Goal: Task Accomplishment & Management: Use online tool/utility

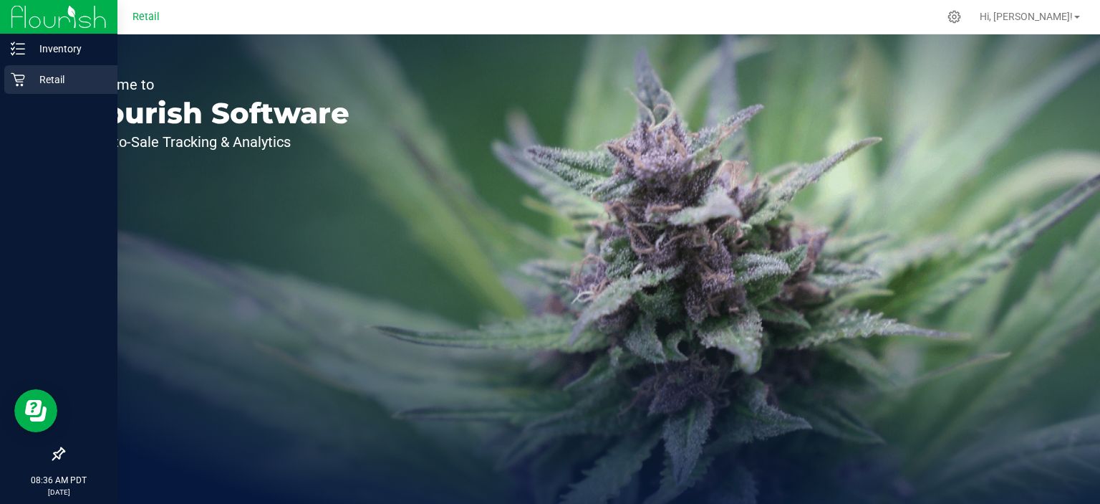
drag, startPoint x: 52, startPoint y: 80, endPoint x: 42, endPoint y: 85, distance: 11.2
click at [52, 81] on p "Retail" at bounding box center [68, 79] width 86 height 17
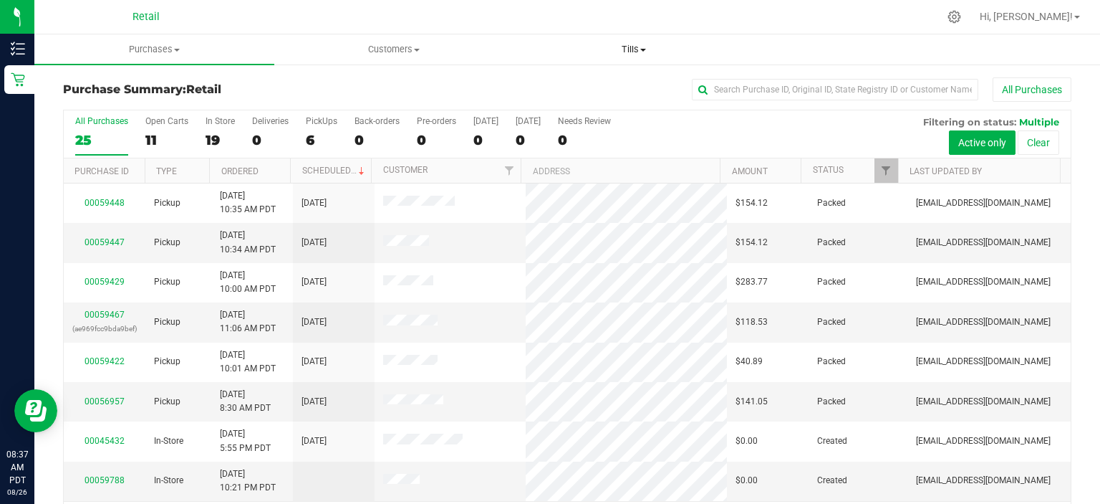
click at [628, 59] on uib-tab-heading "Tills Manage tills" at bounding box center [634, 49] width 239 height 29
click at [595, 87] on span "Manage tills" at bounding box center [562, 86] width 97 height 12
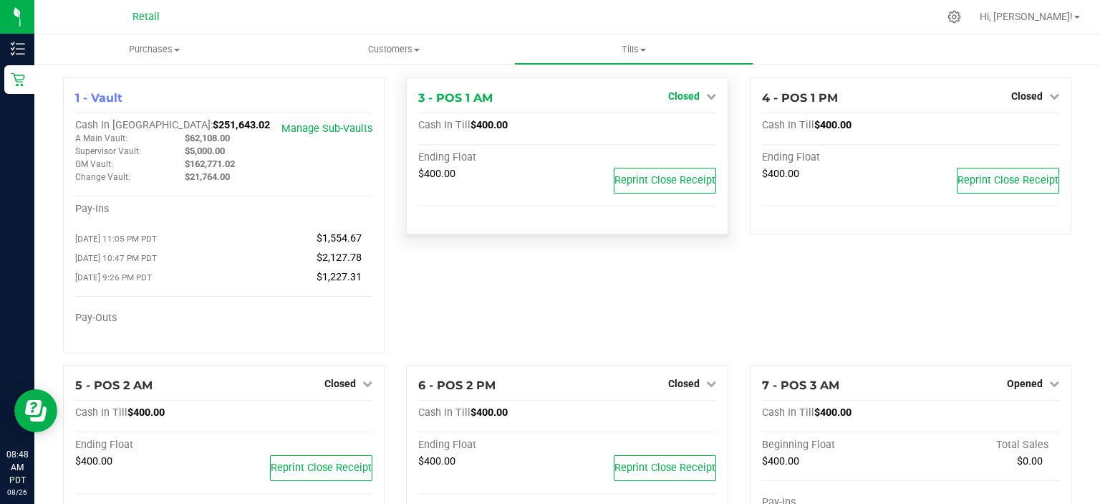
click at [693, 97] on link "Closed" at bounding box center [692, 95] width 48 height 11
click at [691, 125] on link "Open Till" at bounding box center [684, 125] width 38 height 11
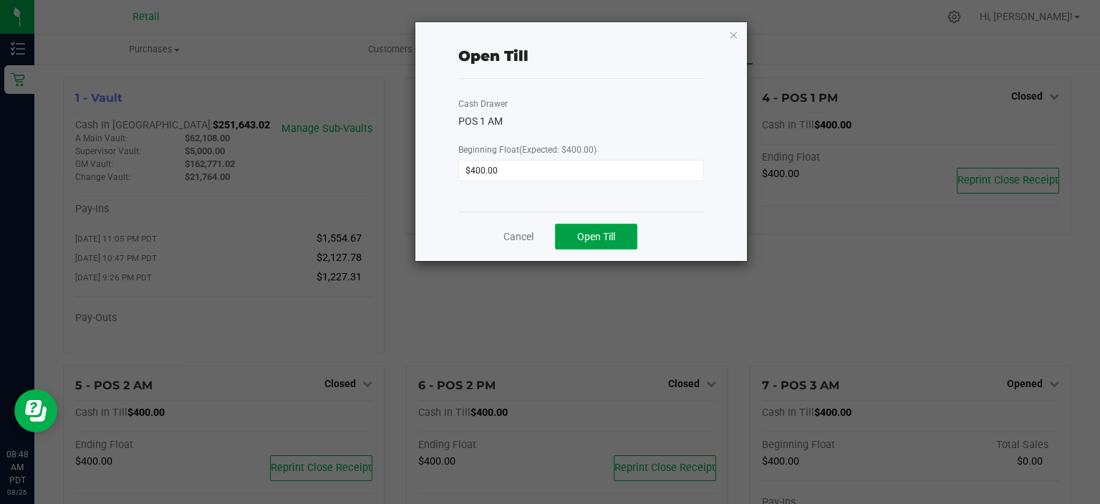
click at [596, 239] on span "Open Till" at bounding box center [596, 236] width 38 height 11
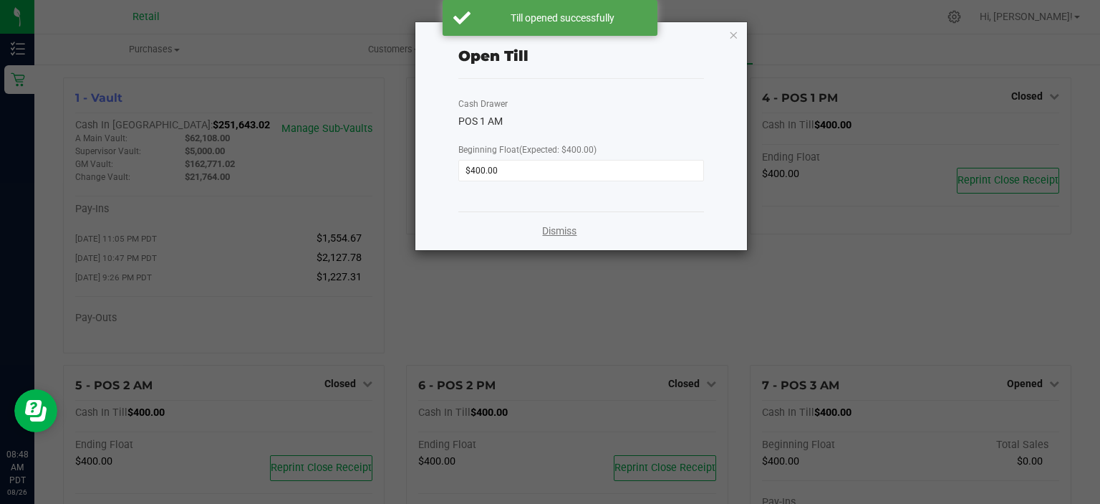
click at [556, 226] on link "Dismiss" at bounding box center [559, 230] width 34 height 15
